Goal: Task Accomplishment & Management: Use online tool/utility

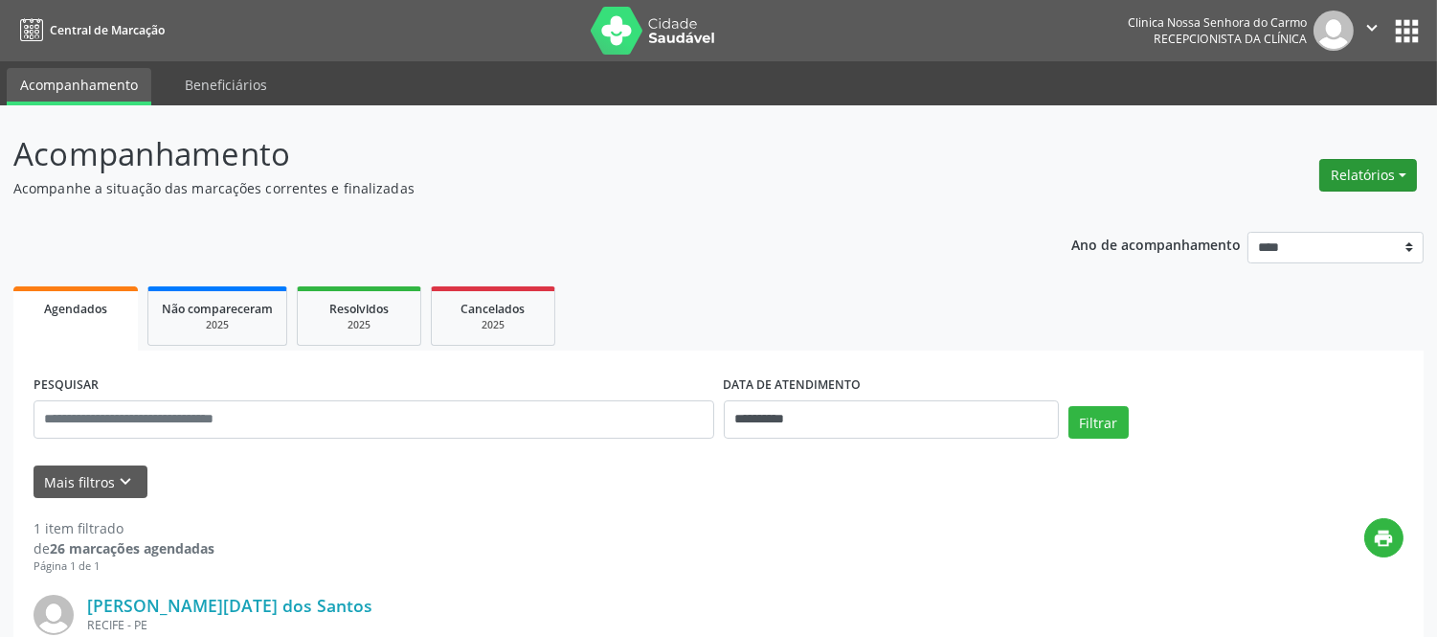
click at [1407, 159] on button "Relatórios" at bounding box center [1368, 175] width 98 height 33
click at [1286, 214] on link "Agendamentos" at bounding box center [1314, 215] width 206 height 27
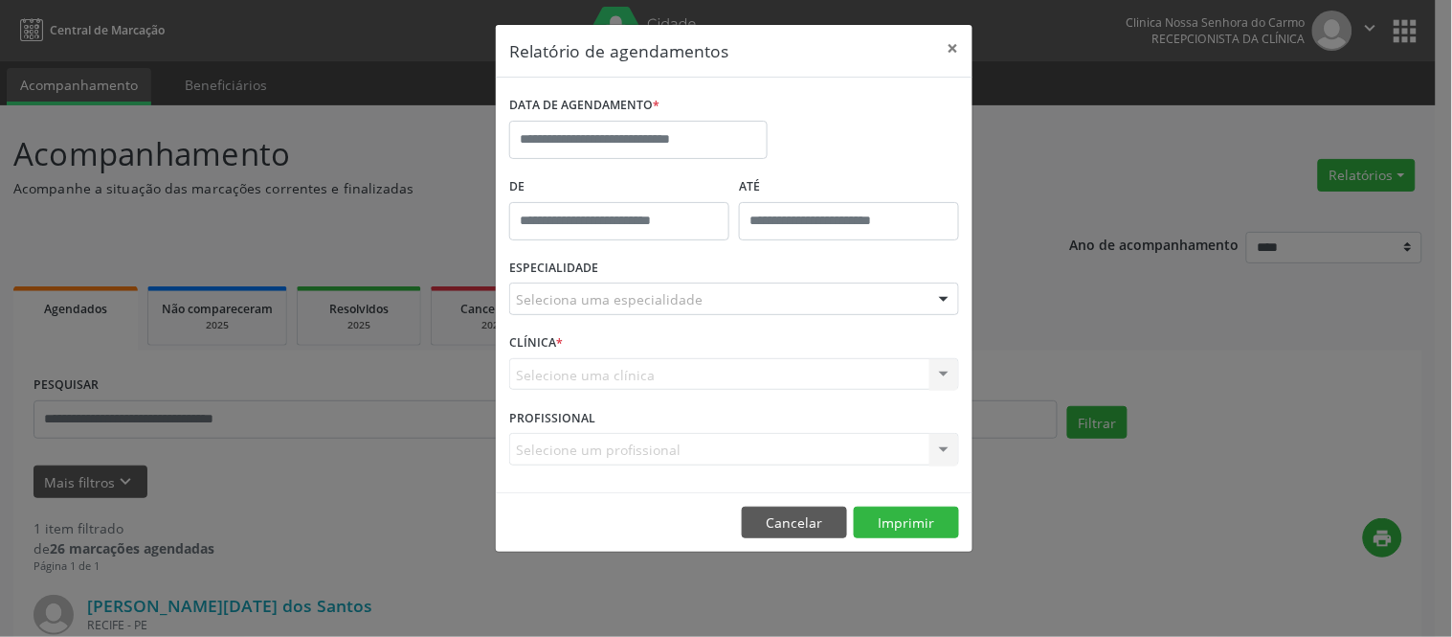
click at [939, 301] on div at bounding box center [943, 299] width 29 height 33
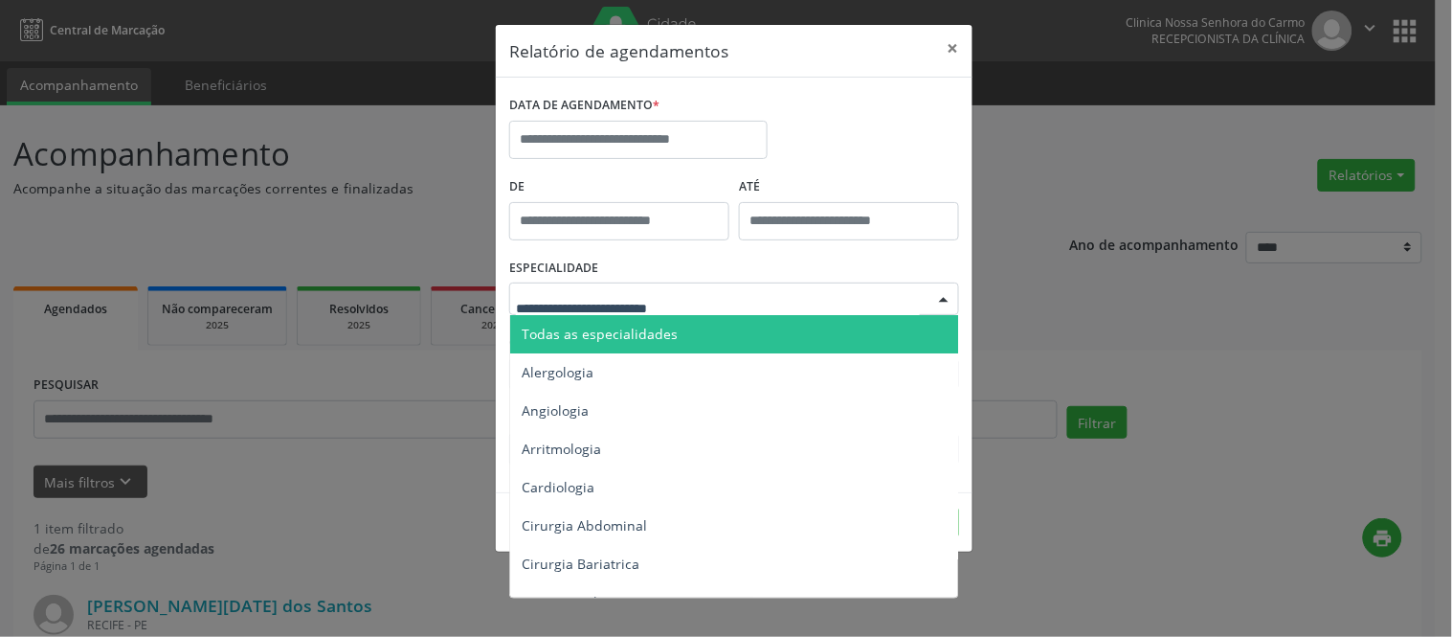
click at [646, 339] on span "Todas as especialidades" at bounding box center [600, 333] width 156 height 18
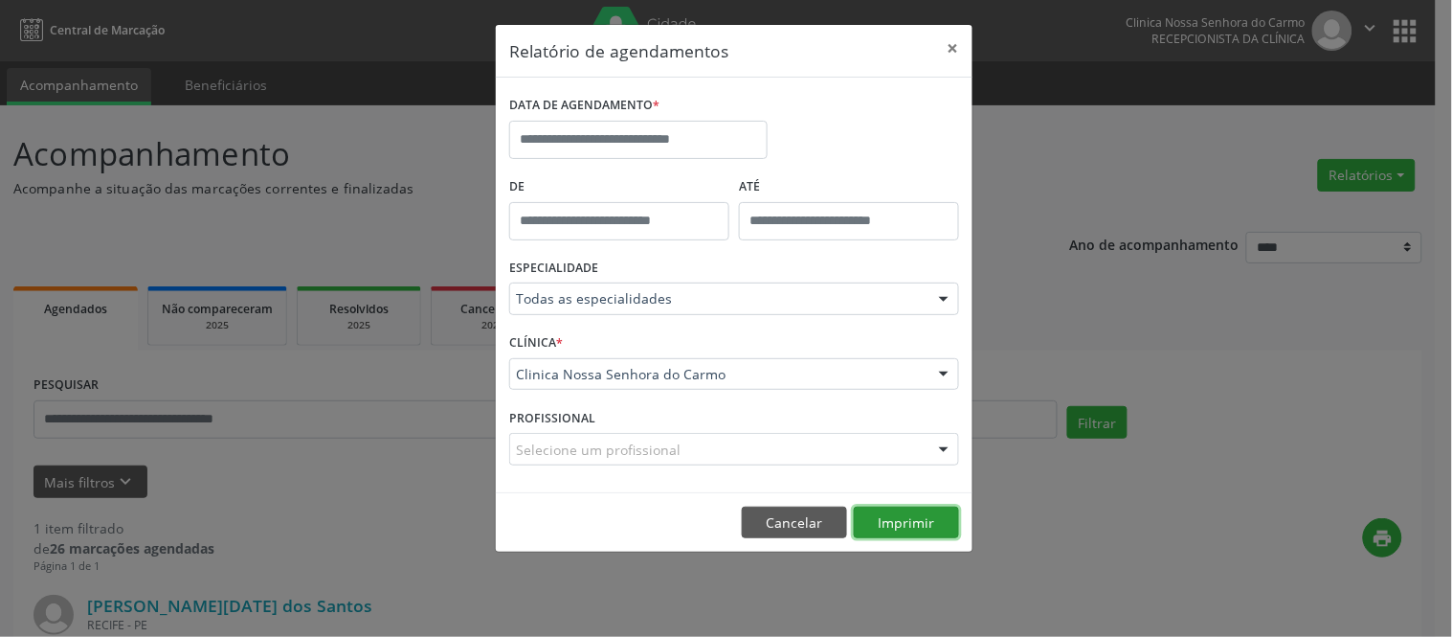
click at [912, 522] on button "Imprimir" at bounding box center [906, 522] width 105 height 33
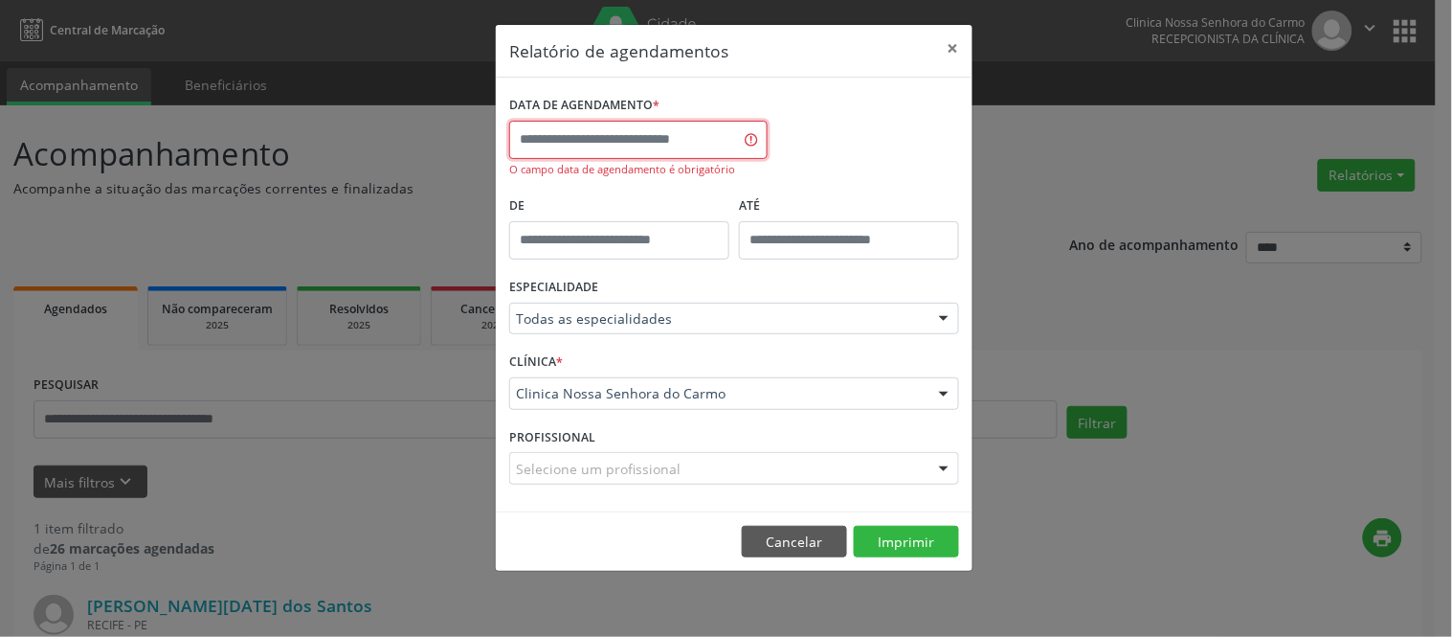
click at [615, 126] on input "text" at bounding box center [638, 140] width 258 height 38
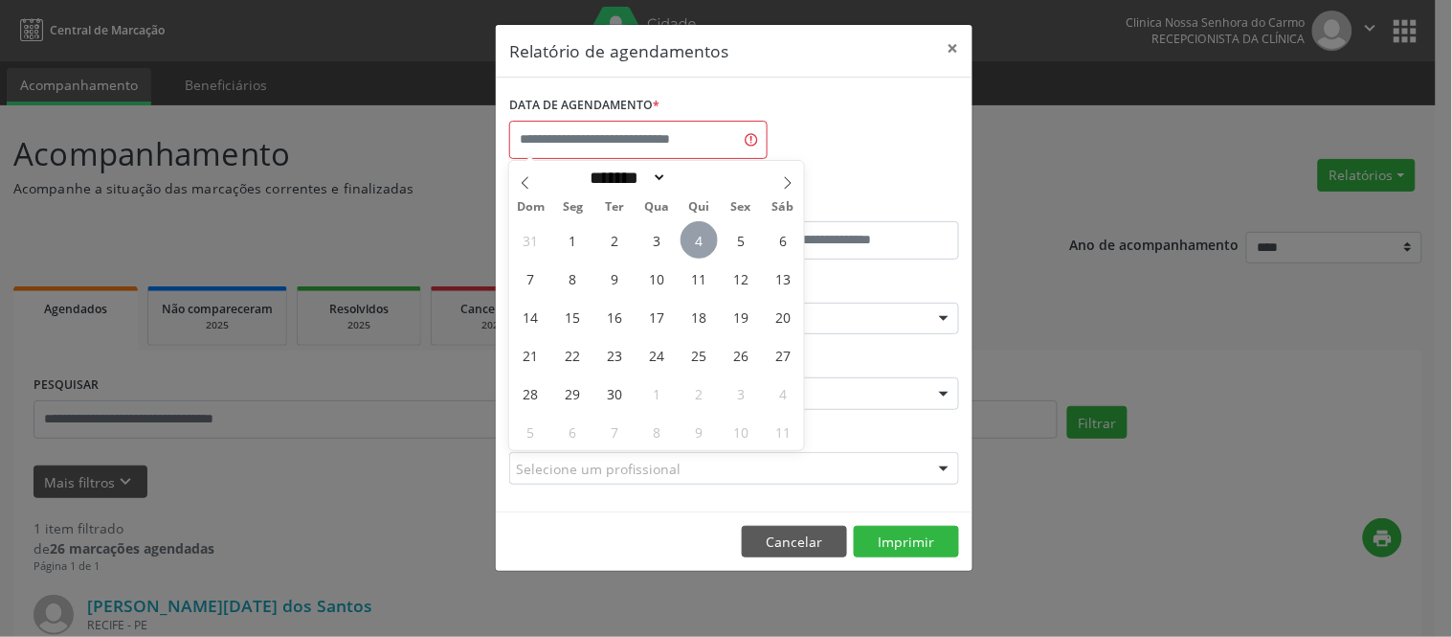
click at [691, 234] on span "4" at bounding box center [699, 239] width 37 height 37
type input "**********"
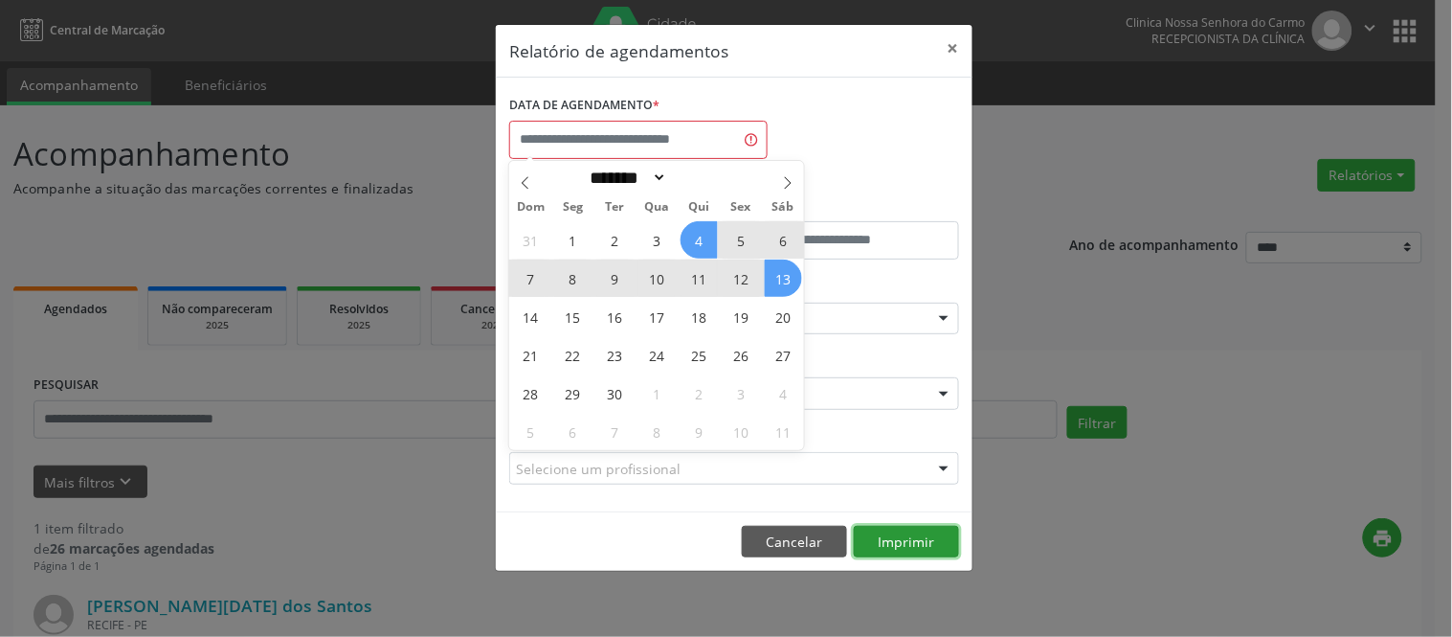
click at [911, 527] on button "Imprimir" at bounding box center [906, 542] width 105 height 33
select select "*"
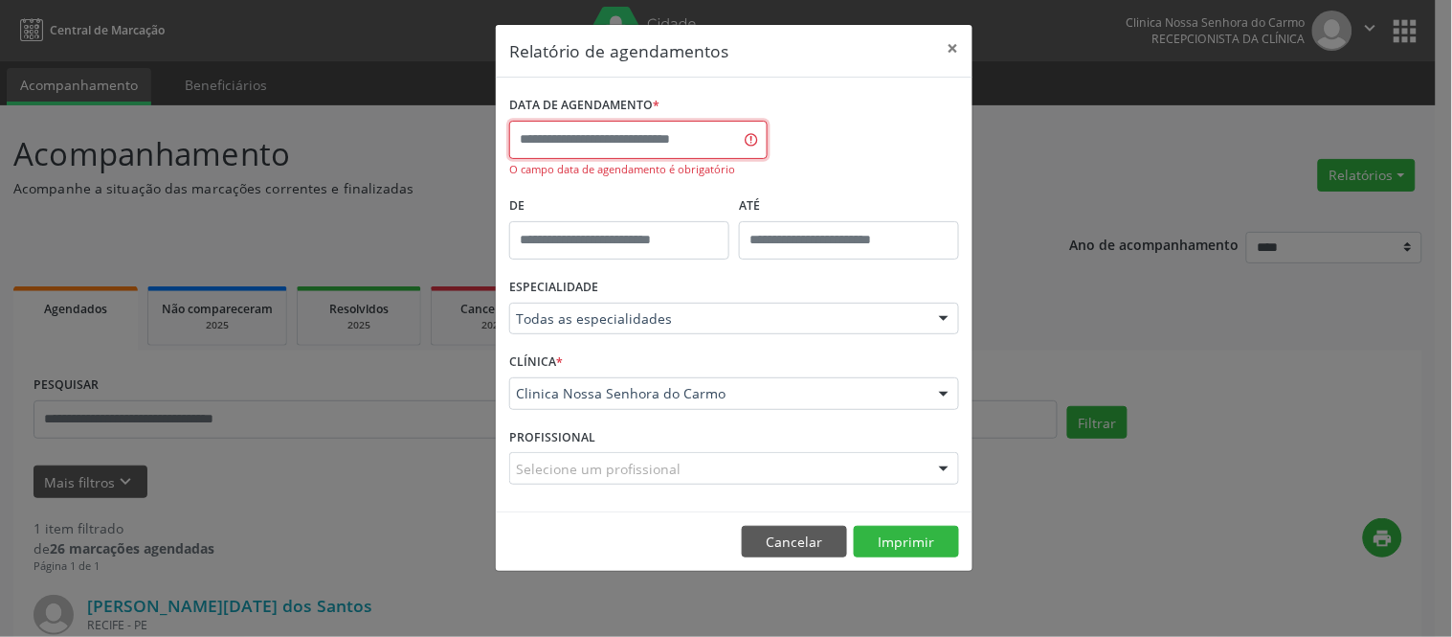
click at [675, 141] on input "text" at bounding box center [638, 140] width 258 height 38
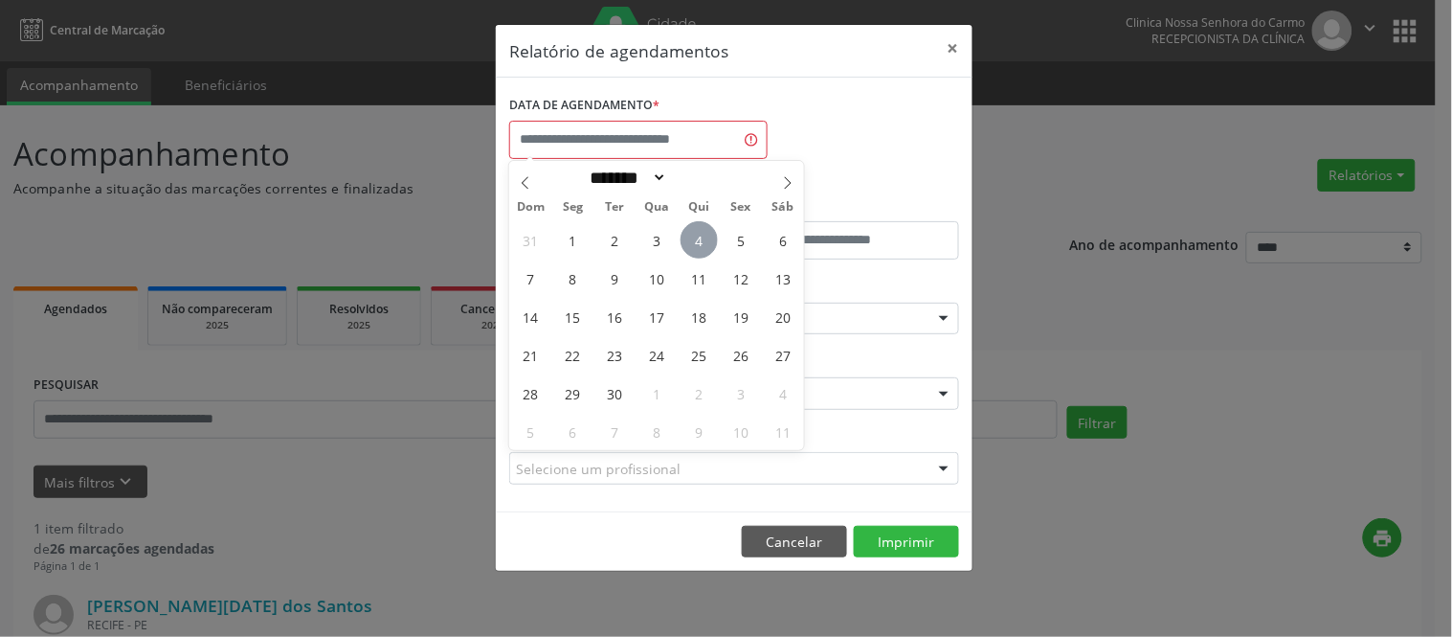
click at [703, 243] on span "4" at bounding box center [699, 239] width 37 height 37
type input "**********"
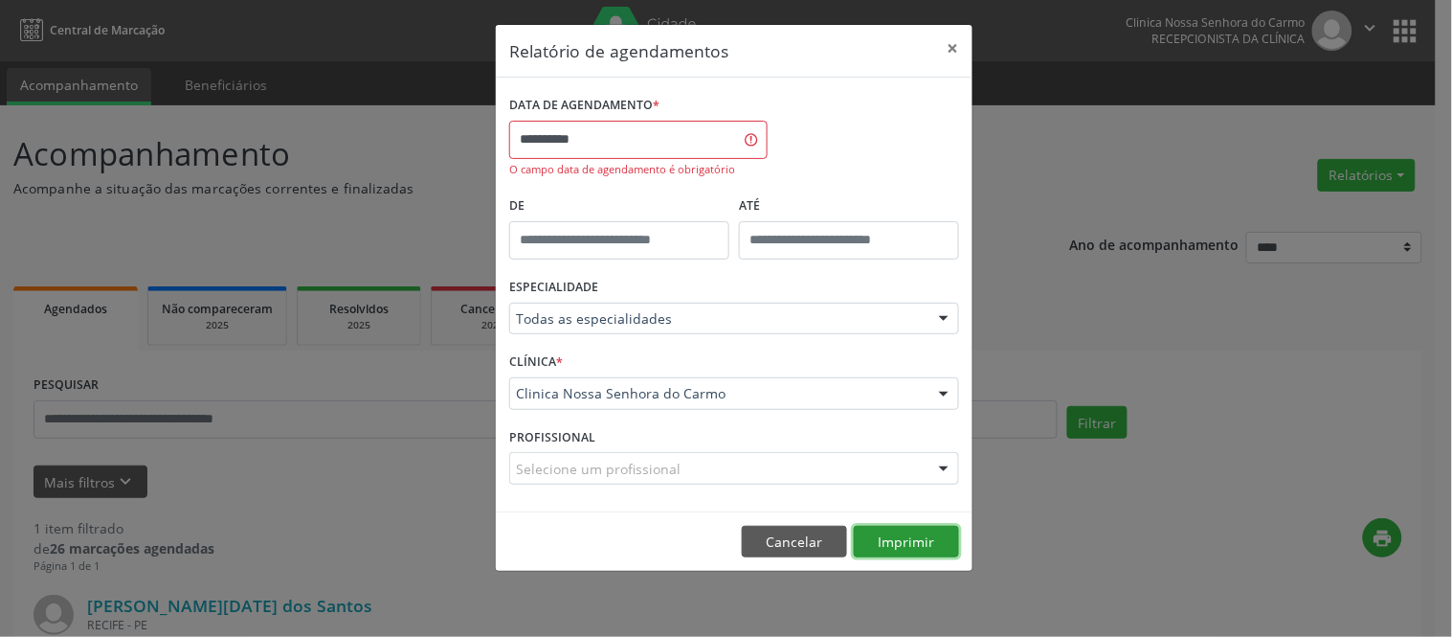
click at [911, 538] on button "Imprimir" at bounding box center [906, 542] width 105 height 33
